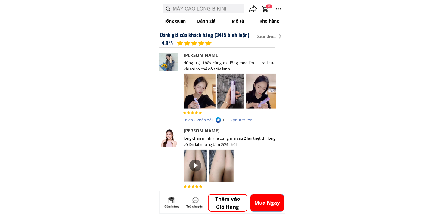
scroll to position [150, 0]
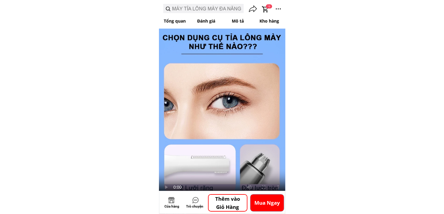
scroll to position [150, 0]
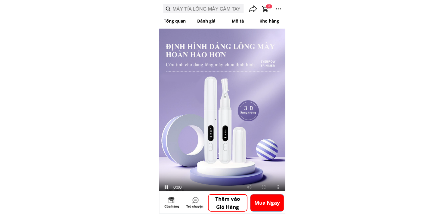
scroll to position [150, 0]
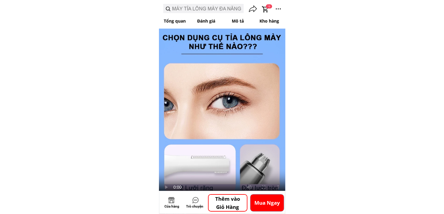
scroll to position [150, 0]
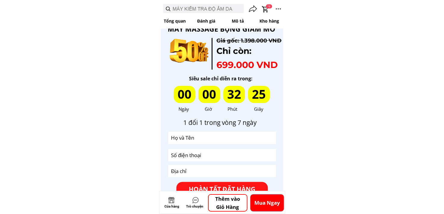
scroll to position [1688, 0]
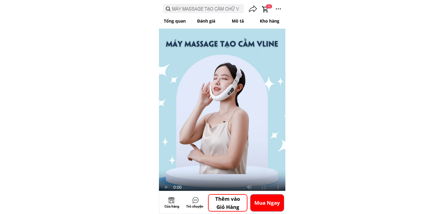
scroll to position [1579, 0]
